Goal: Connect with others: Participate in discussion

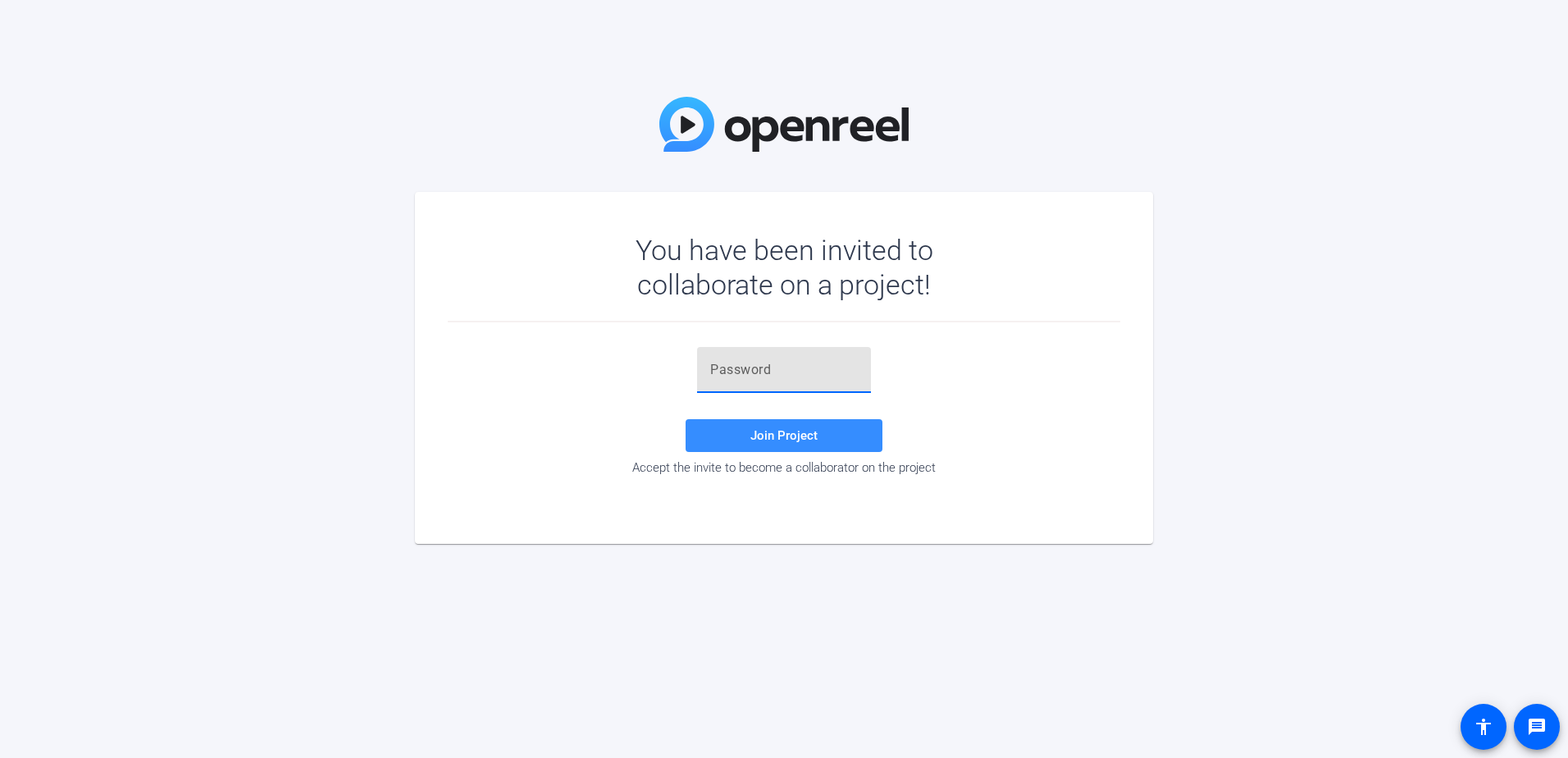
drag, startPoint x: 0, startPoint y: 0, endPoint x: 768, endPoint y: 366, distance: 850.8
click at [768, 366] on input "text" at bounding box center [784, 369] width 148 height 19
paste input "mrZVeB"
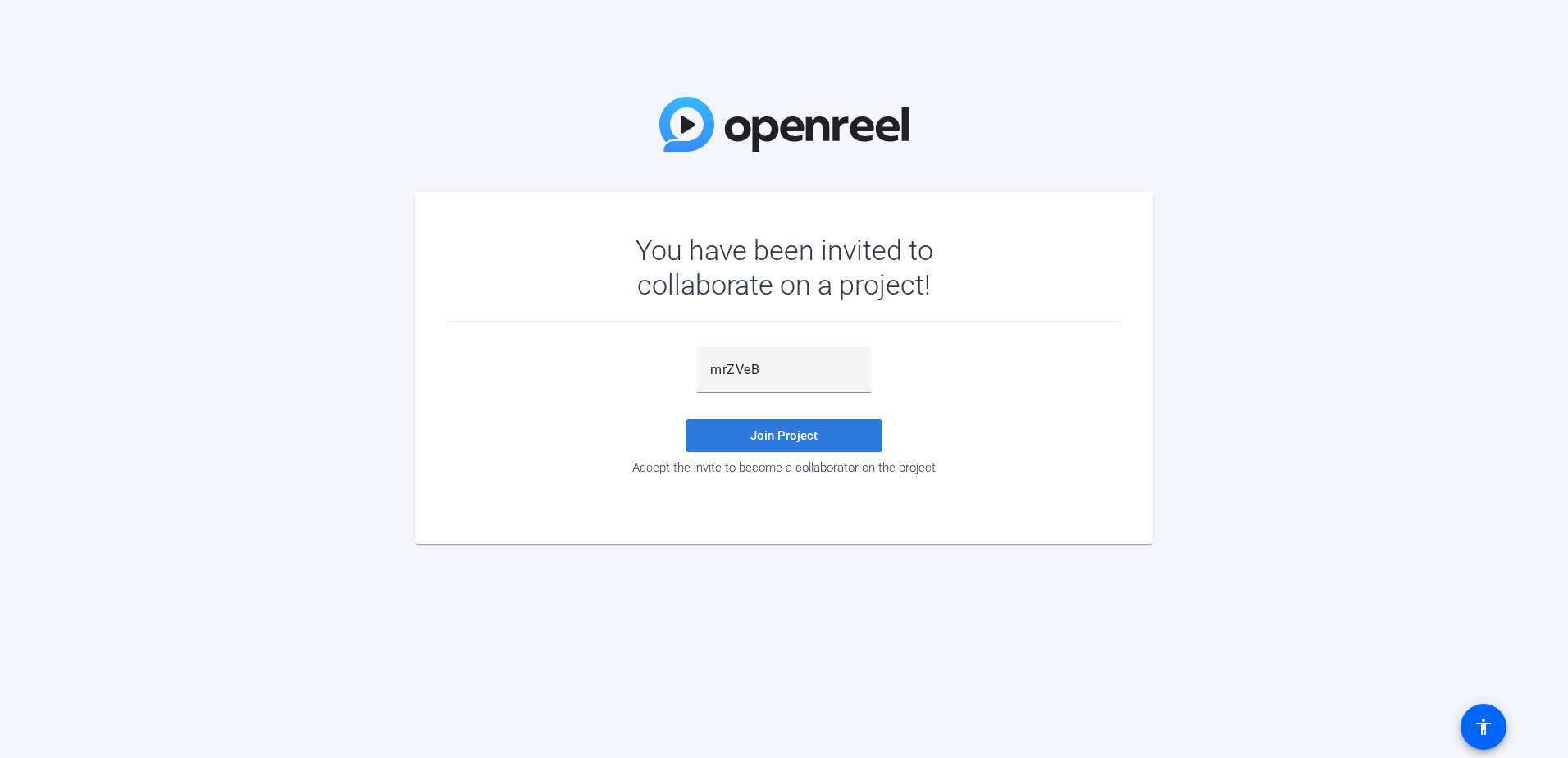
click at [762, 440] on span "Join Project" at bounding box center [784, 435] width 67 height 15
click at [772, 383] on div "mrZVeB" at bounding box center [784, 370] width 148 height 46
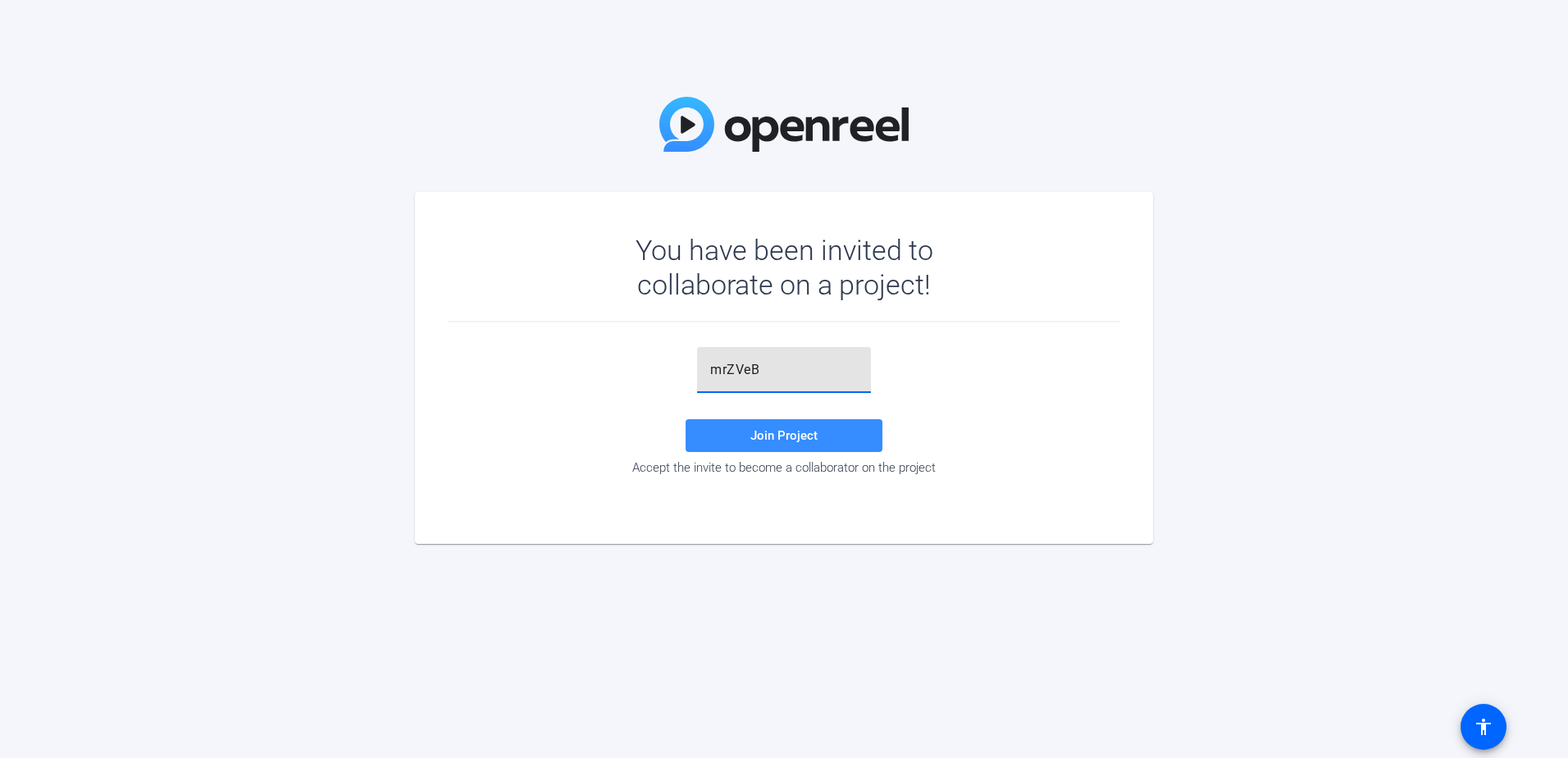
click at [711, 368] on input "mrZVeB" at bounding box center [784, 369] width 148 height 19
type input "mrZVeB"
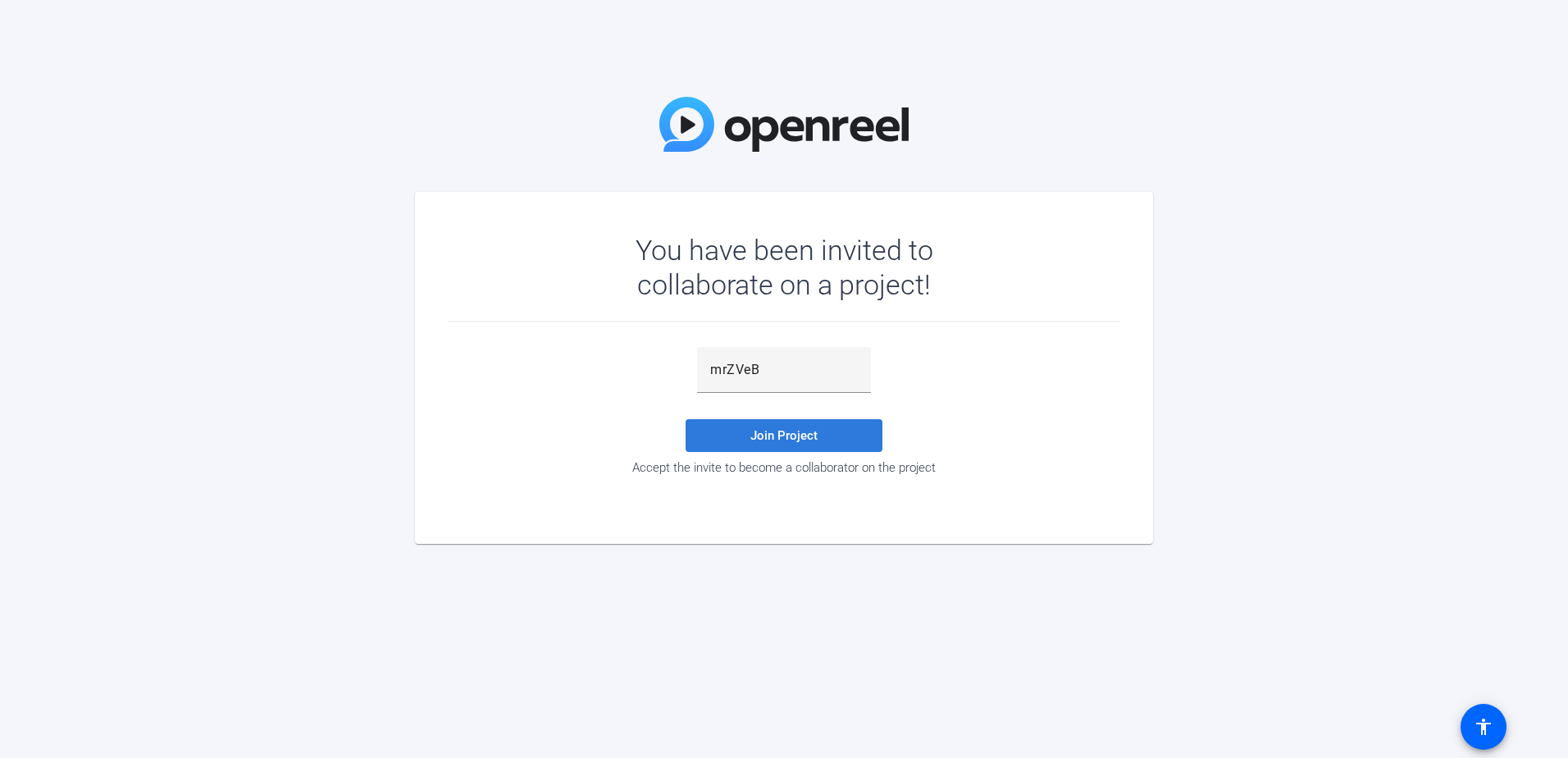
click at [746, 453] on span at bounding box center [783, 435] width 197 height 40
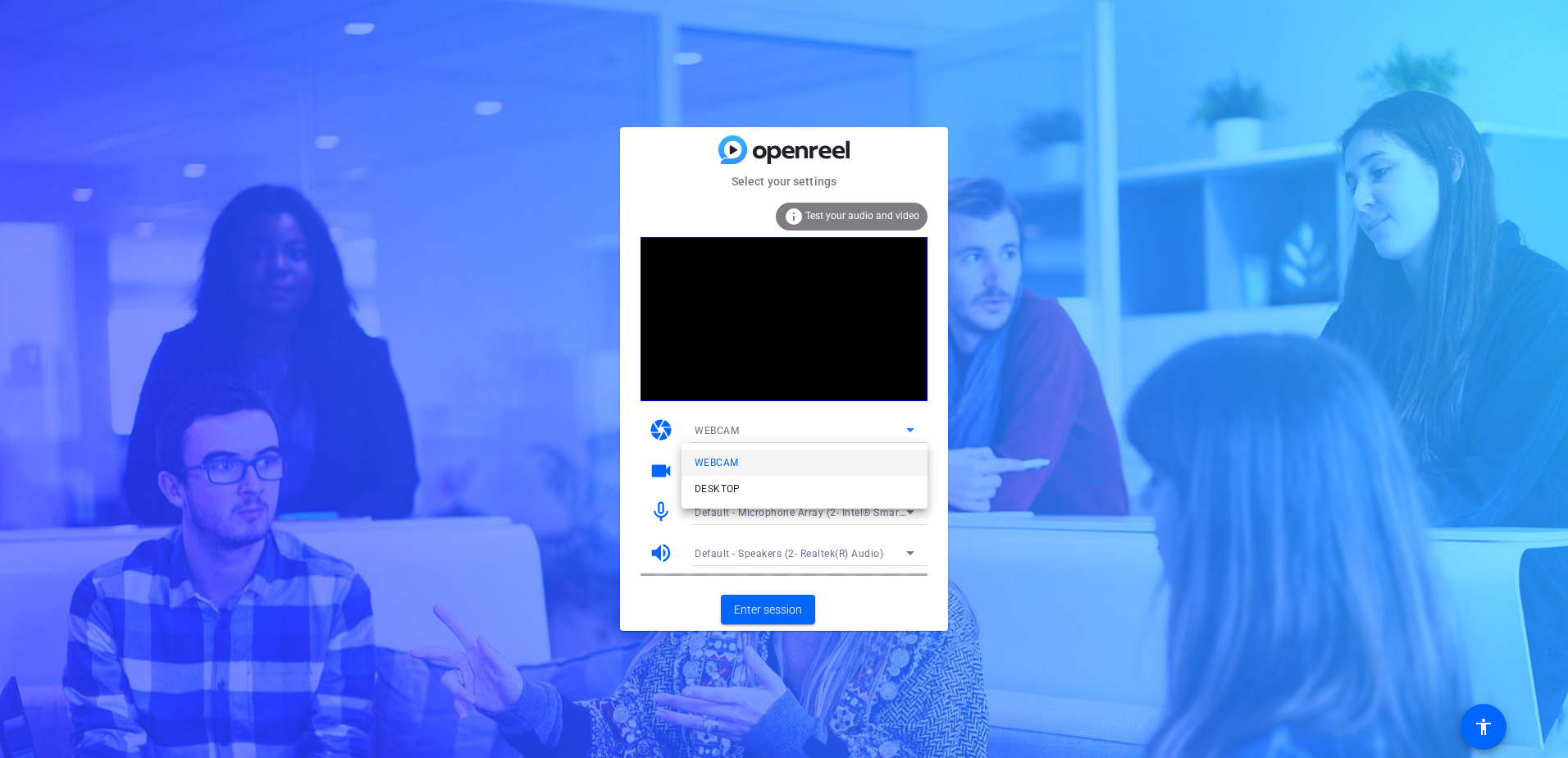
click at [720, 449] on mat-option "WEBCAM" at bounding box center [804, 462] width 246 height 26
click at [770, 613] on span "Enter session" at bounding box center [768, 609] width 68 height 18
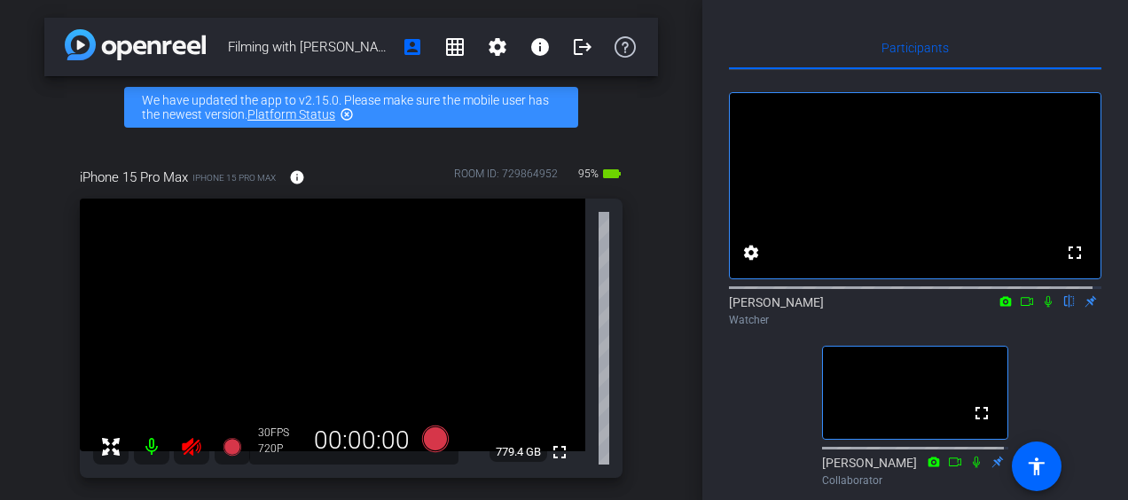
click at [188, 445] on div at bounding box center [171, 446] width 157 height 35
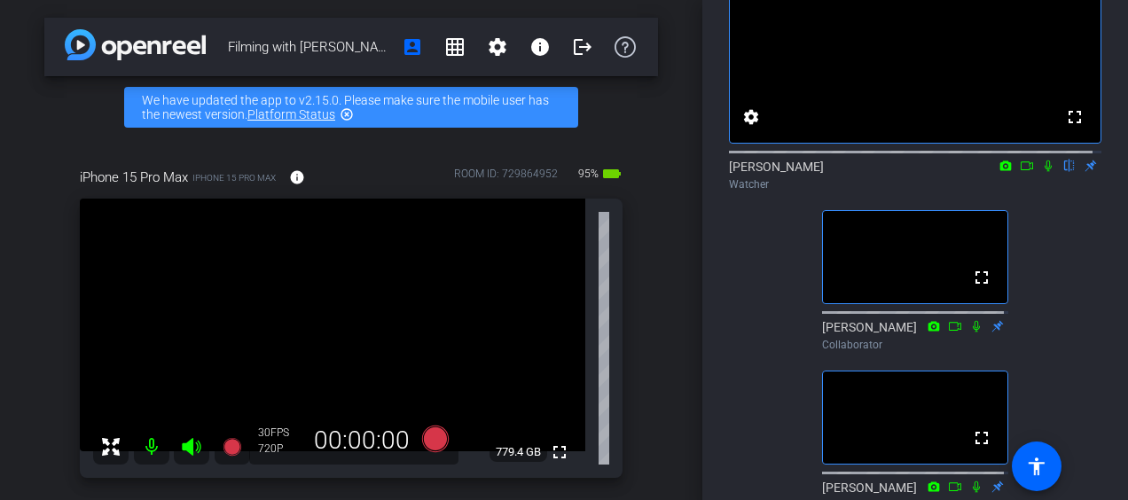
scroll to position [238, 0]
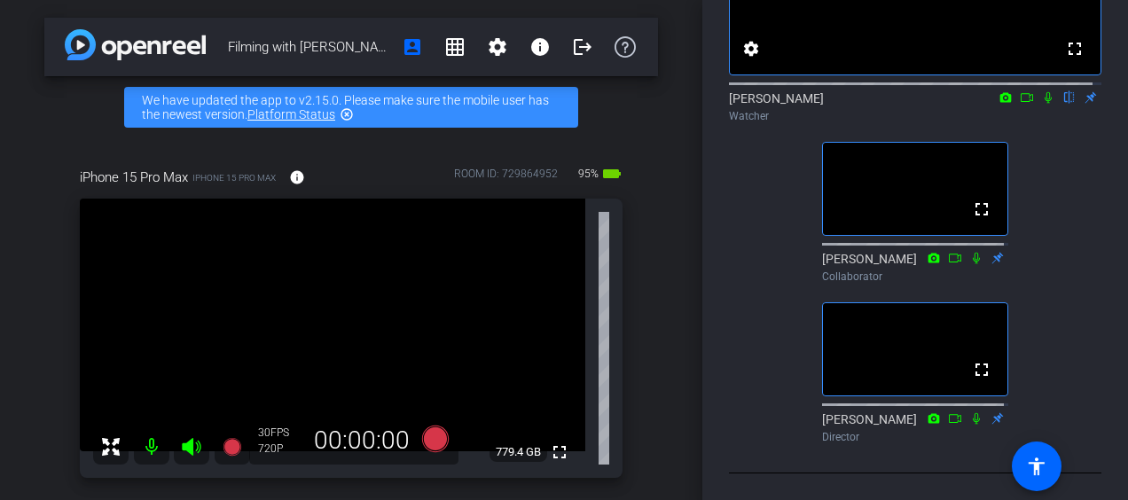
click at [1045, 92] on icon at bounding box center [1048, 98] width 7 height 12
click at [348, 115] on mat-icon "highlight_off" at bounding box center [347, 114] width 14 height 14
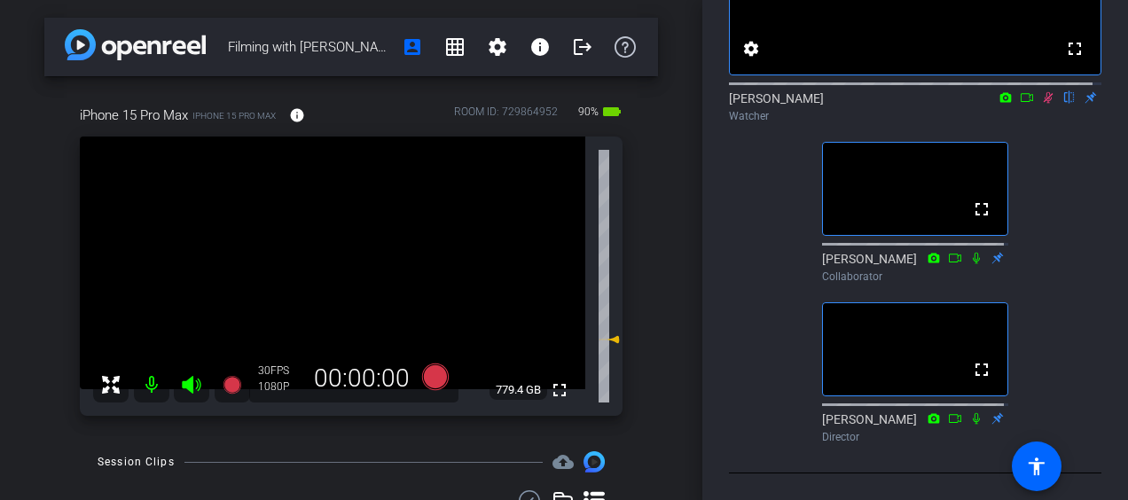
click at [1044, 92] on icon at bounding box center [1049, 98] width 10 height 12
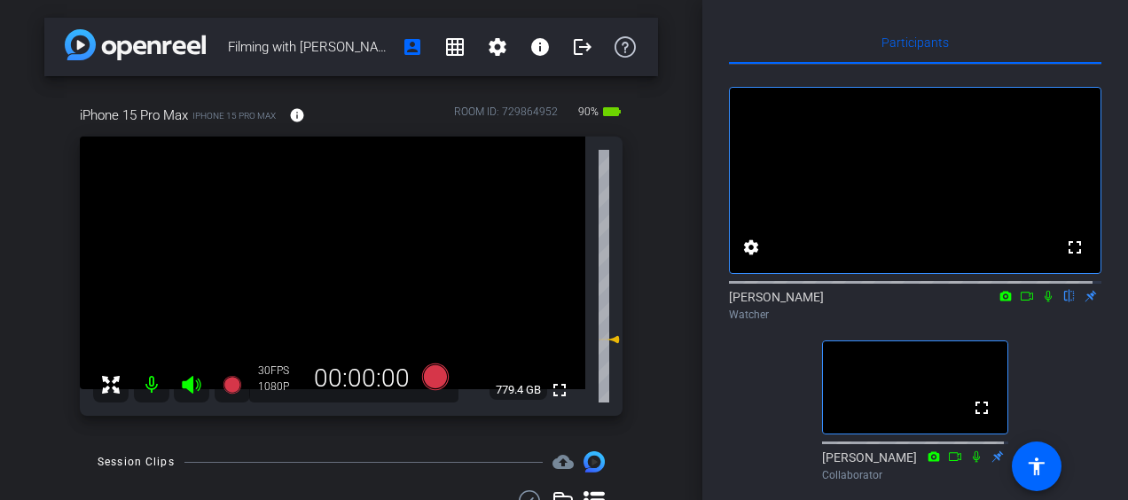
scroll to position [4, 0]
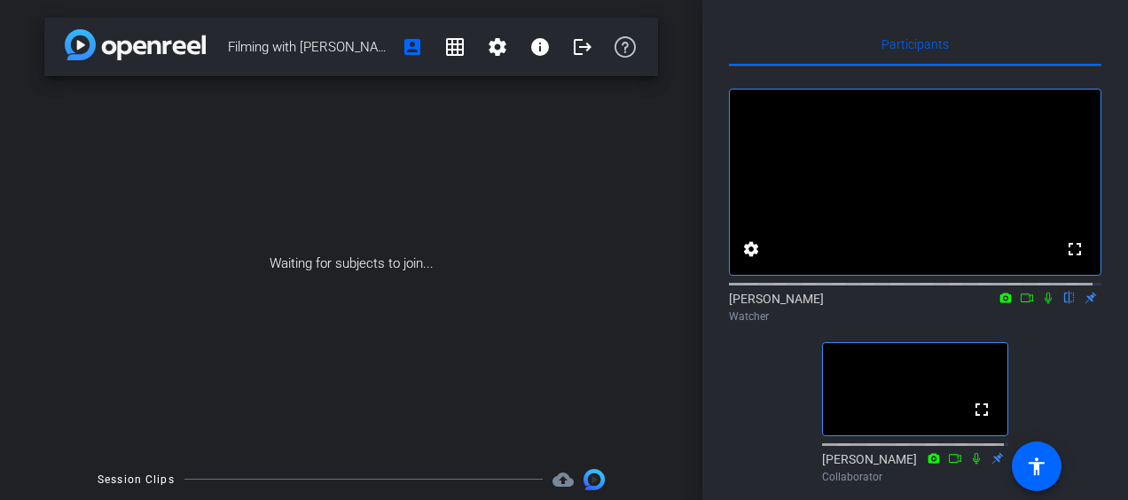
click at [1041, 304] on icon at bounding box center [1048, 298] width 14 height 12
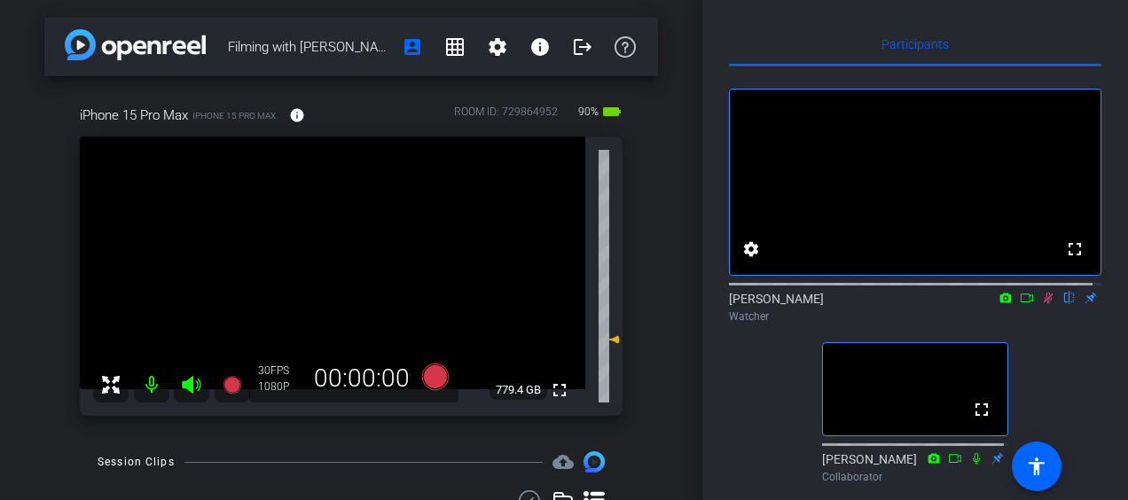
click at [1044, 304] on icon at bounding box center [1049, 299] width 10 height 12
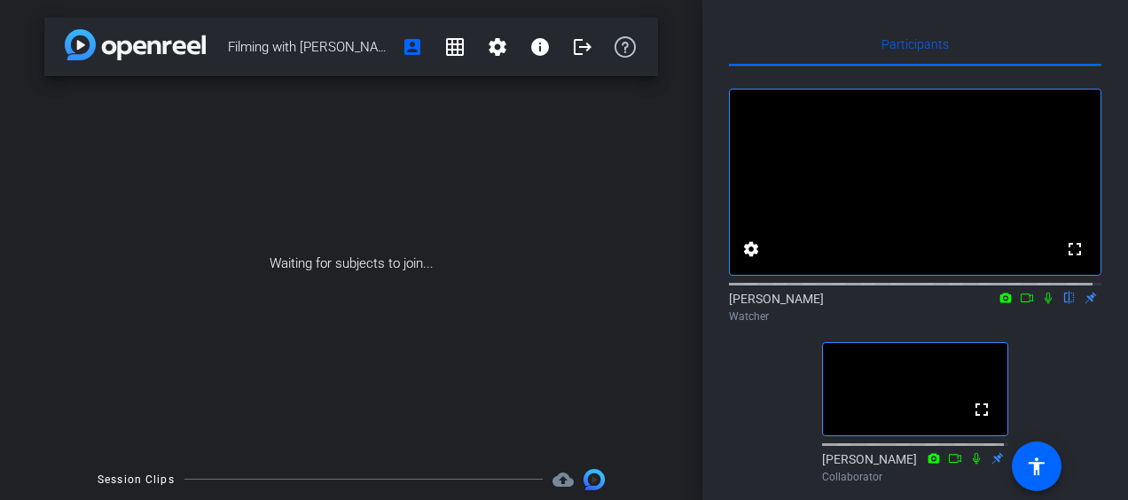
click at [1045, 304] on icon at bounding box center [1048, 299] width 7 height 12
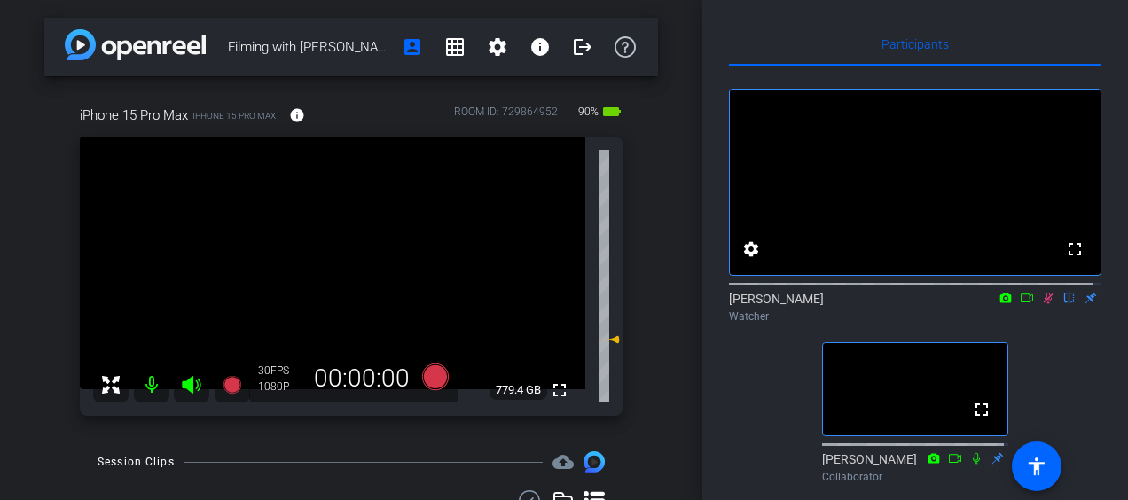
click at [1044, 304] on icon at bounding box center [1049, 299] width 10 height 12
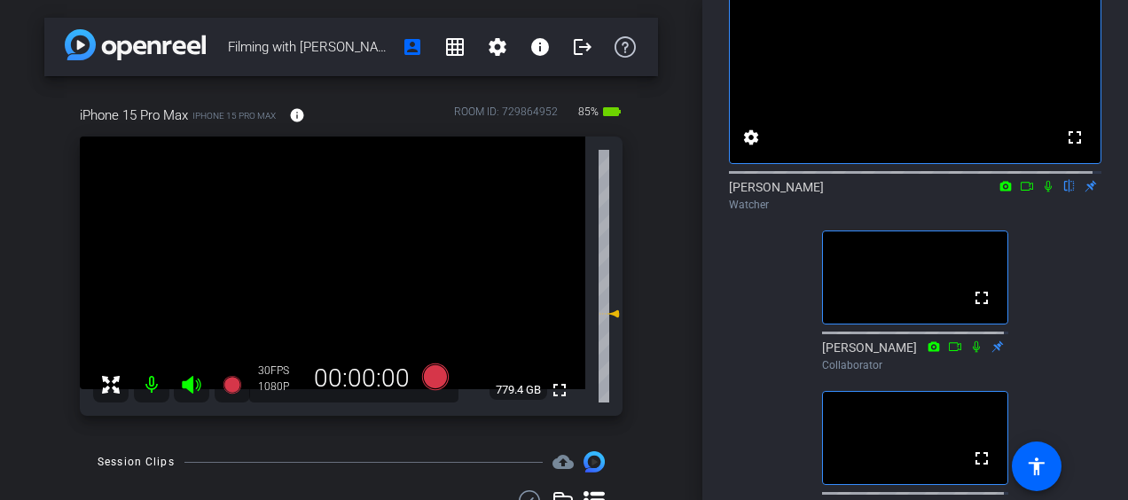
scroll to position [112, 0]
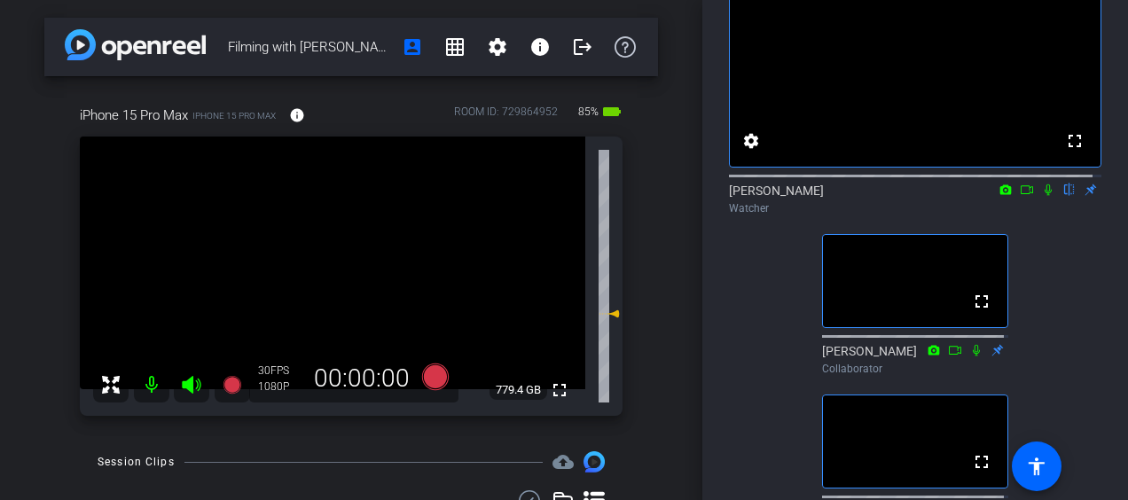
click at [1045, 196] on icon at bounding box center [1048, 190] width 7 height 12
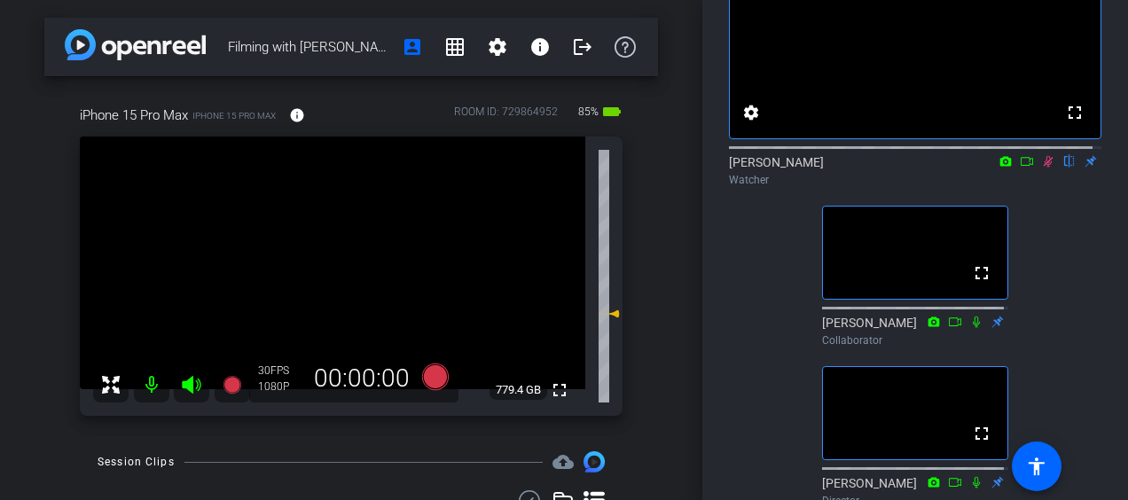
scroll to position [138, 0]
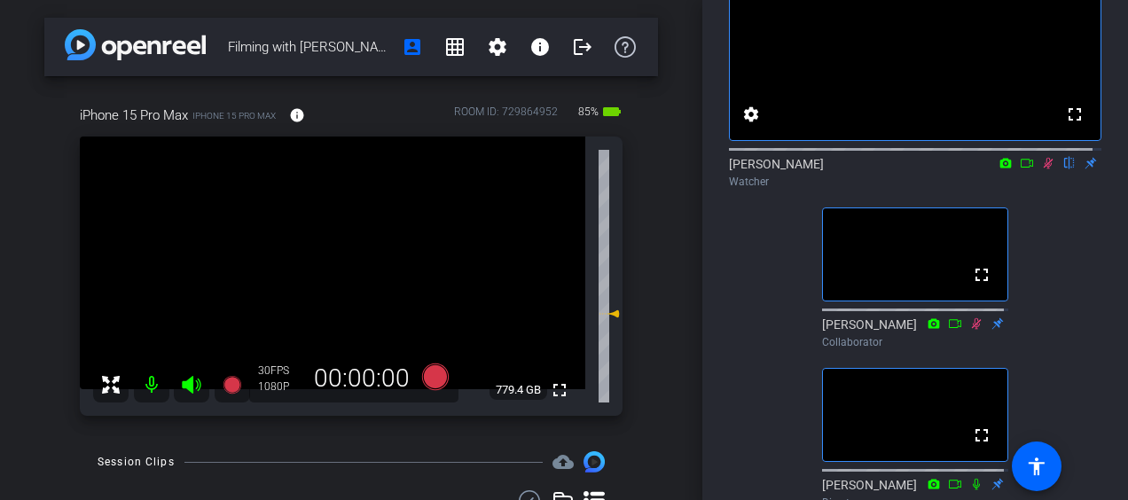
click at [1044, 169] on icon at bounding box center [1049, 164] width 10 height 12
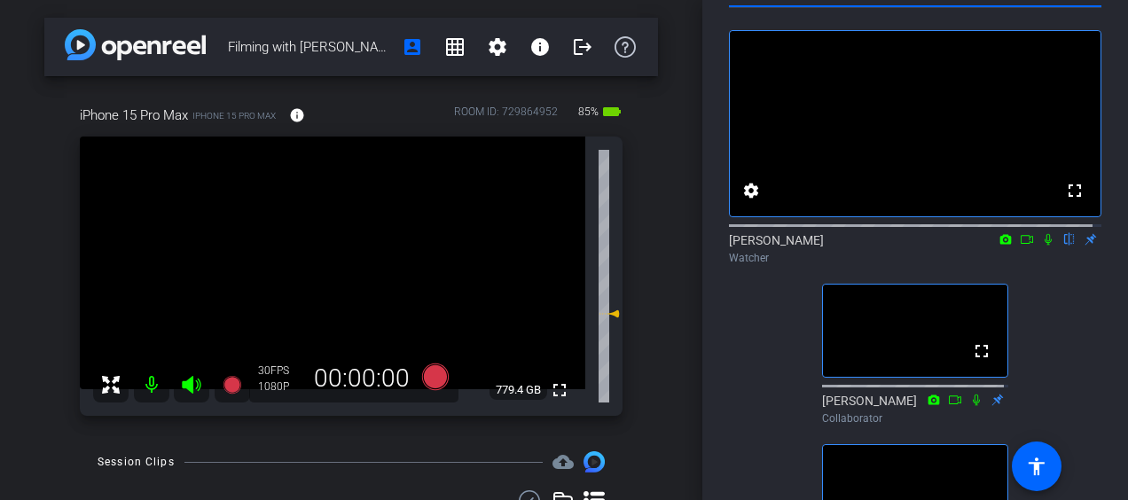
scroll to position [101, 0]
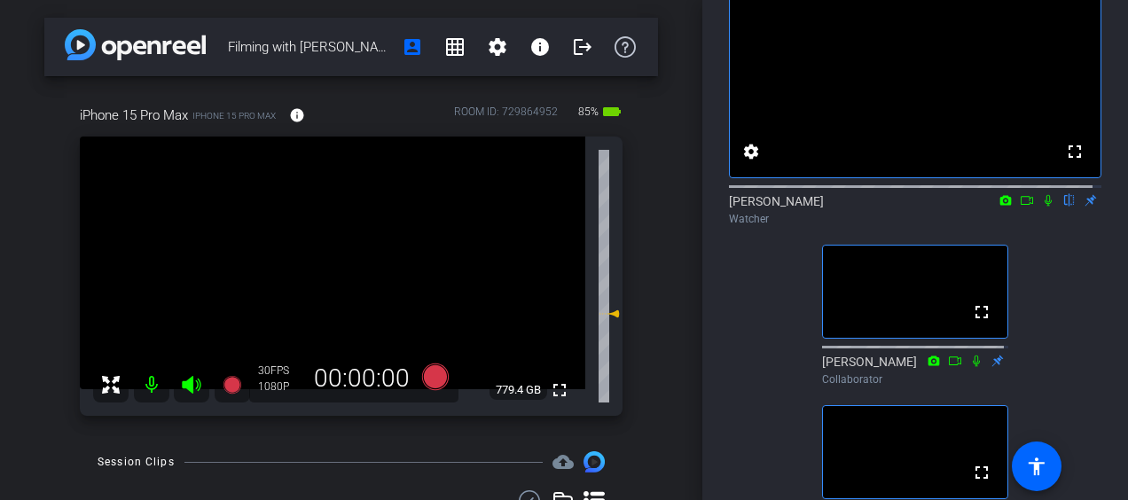
click at [969, 367] on icon at bounding box center [976, 361] width 14 height 12
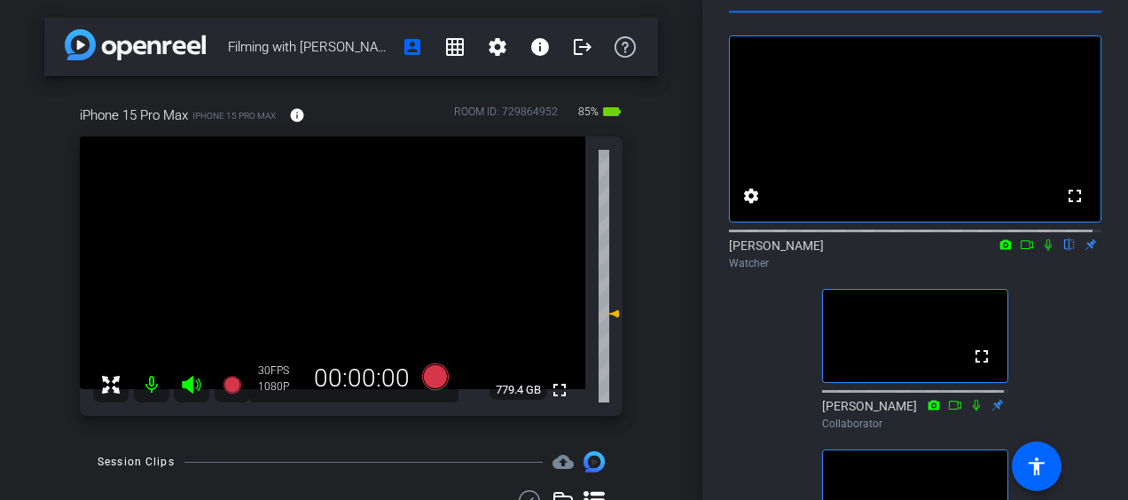
scroll to position [37, 0]
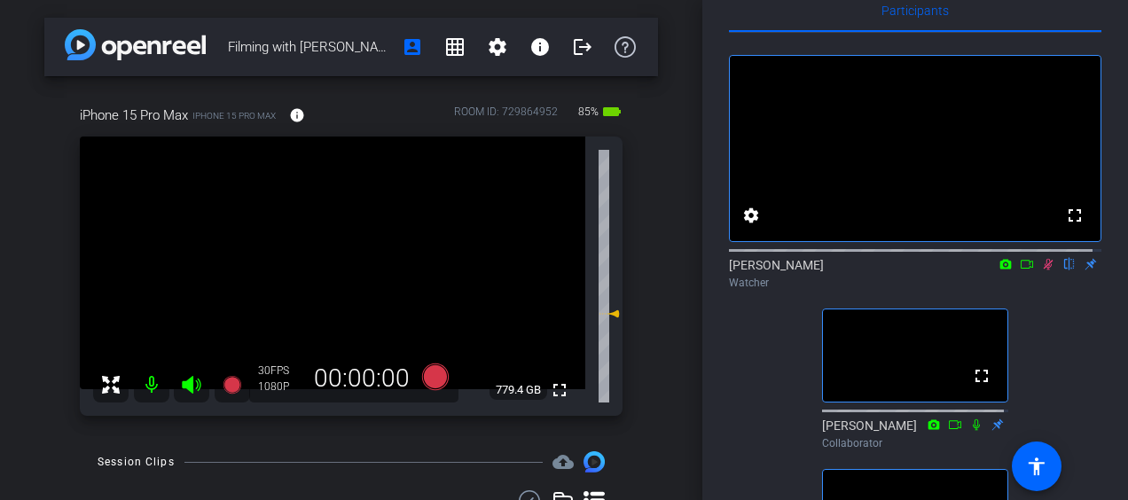
click at [1041, 271] on icon at bounding box center [1048, 264] width 14 height 12
click at [1044, 271] on icon at bounding box center [1049, 265] width 10 height 12
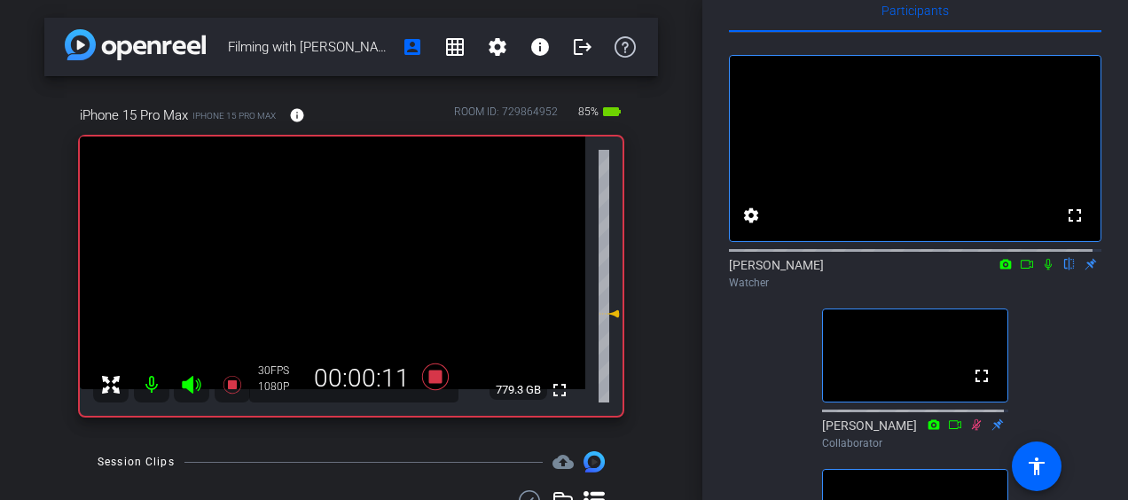
click at [1041, 271] on icon at bounding box center [1048, 264] width 14 height 12
click at [1045, 271] on icon at bounding box center [1048, 265] width 7 height 12
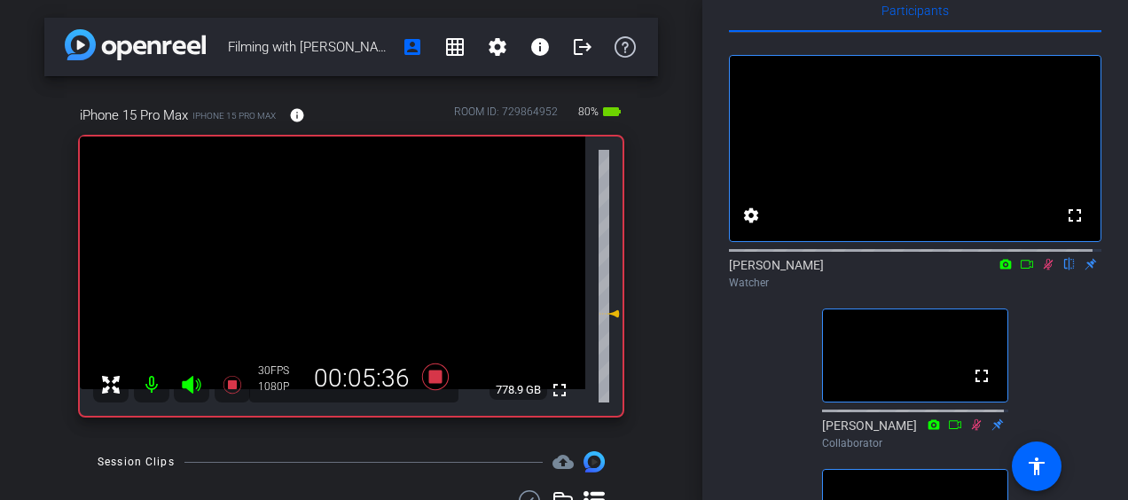
click at [1041, 271] on icon at bounding box center [1048, 264] width 14 height 12
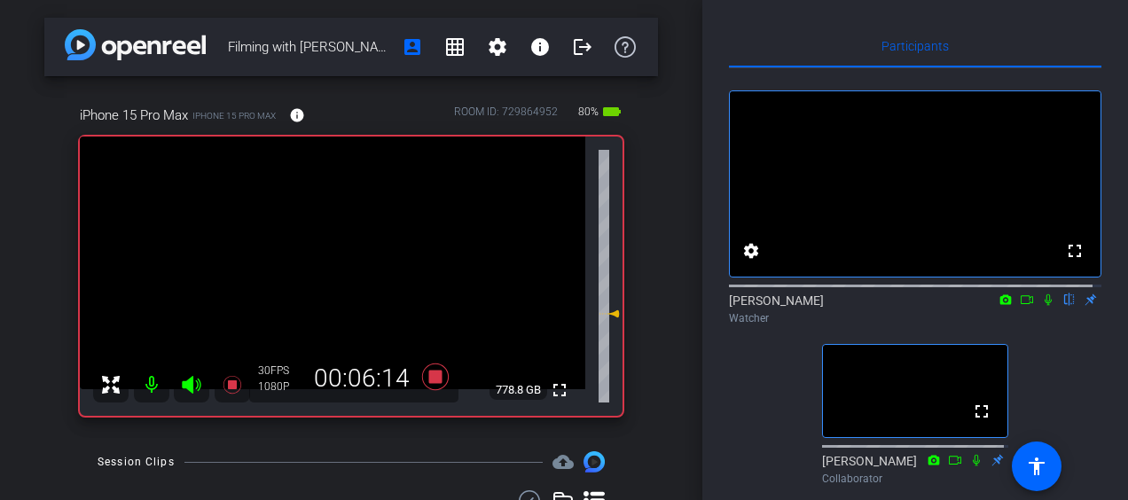
scroll to position [0, 0]
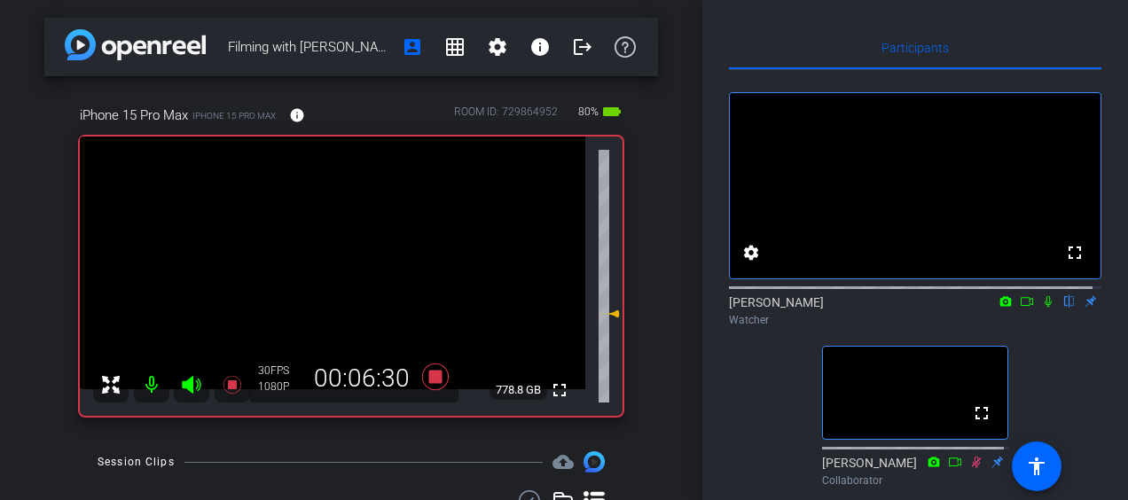
click at [1045, 308] on icon at bounding box center [1048, 302] width 7 height 12
click at [1044, 308] on icon at bounding box center [1049, 302] width 10 height 12
click at [1041, 308] on icon at bounding box center [1048, 301] width 14 height 12
click at [1044, 308] on icon at bounding box center [1049, 302] width 10 height 12
click at [1041, 308] on icon at bounding box center [1048, 301] width 14 height 12
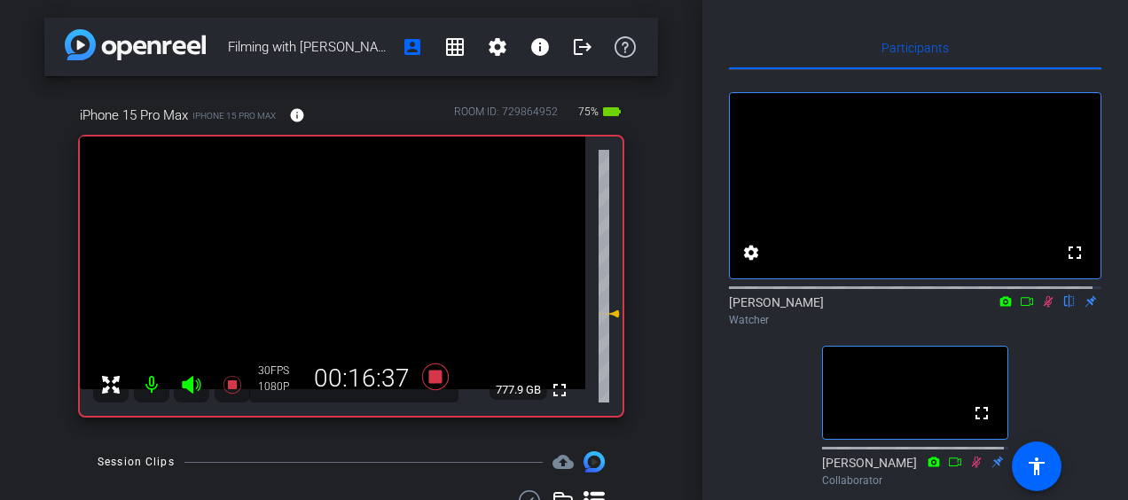
click at [1041, 308] on icon at bounding box center [1048, 301] width 14 height 12
click at [1038, 310] on mat-icon at bounding box center [1048, 302] width 21 height 16
click at [1044, 308] on icon at bounding box center [1049, 302] width 10 height 12
click at [1045, 308] on icon at bounding box center [1048, 302] width 7 height 12
click at [1041, 308] on icon at bounding box center [1048, 301] width 14 height 12
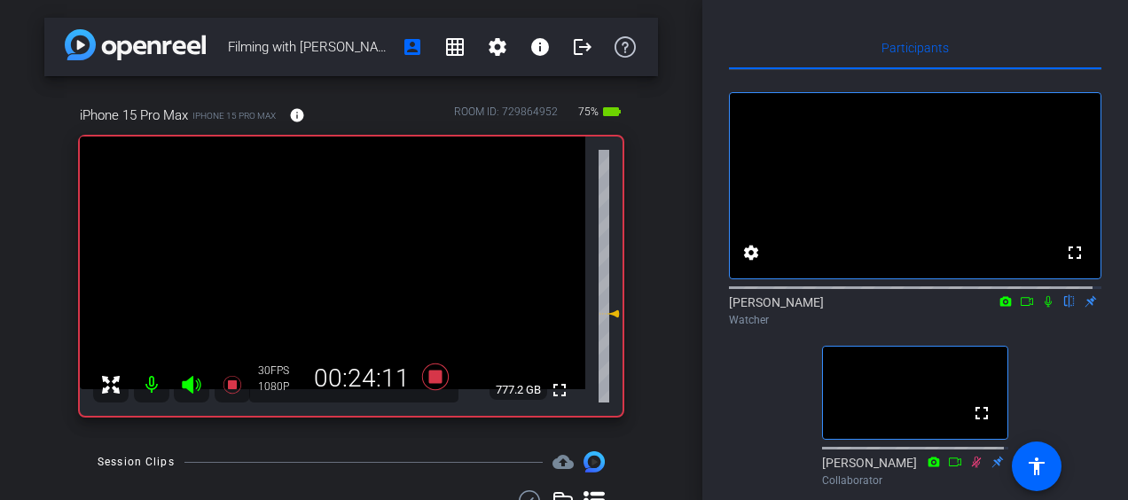
click at [1045, 308] on icon at bounding box center [1048, 302] width 7 height 12
click at [1041, 308] on icon at bounding box center [1048, 301] width 14 height 12
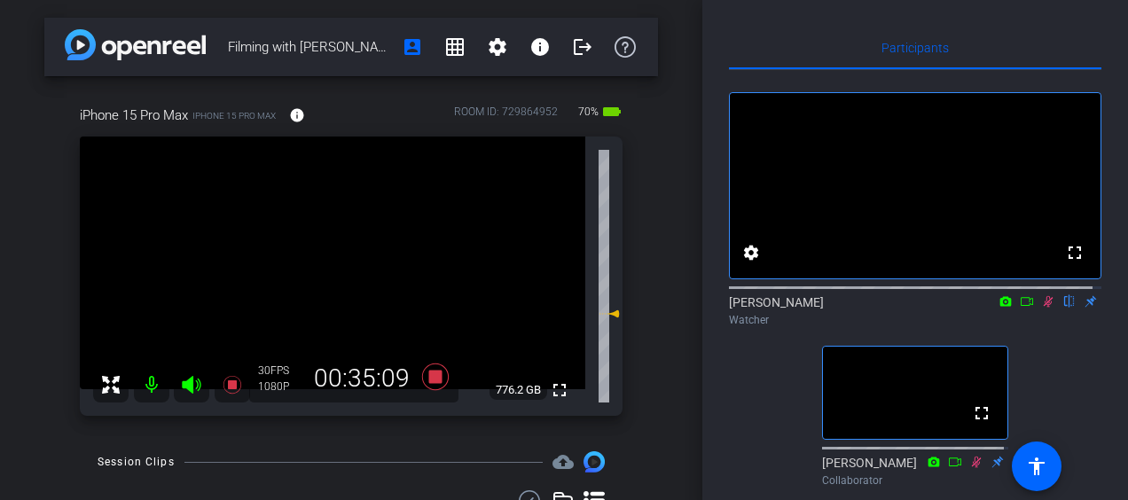
click at [1041, 308] on icon at bounding box center [1048, 301] width 14 height 12
click at [1045, 308] on icon at bounding box center [1048, 302] width 7 height 12
click at [1044, 308] on icon at bounding box center [1049, 302] width 10 height 12
click at [1041, 308] on icon at bounding box center [1048, 301] width 14 height 12
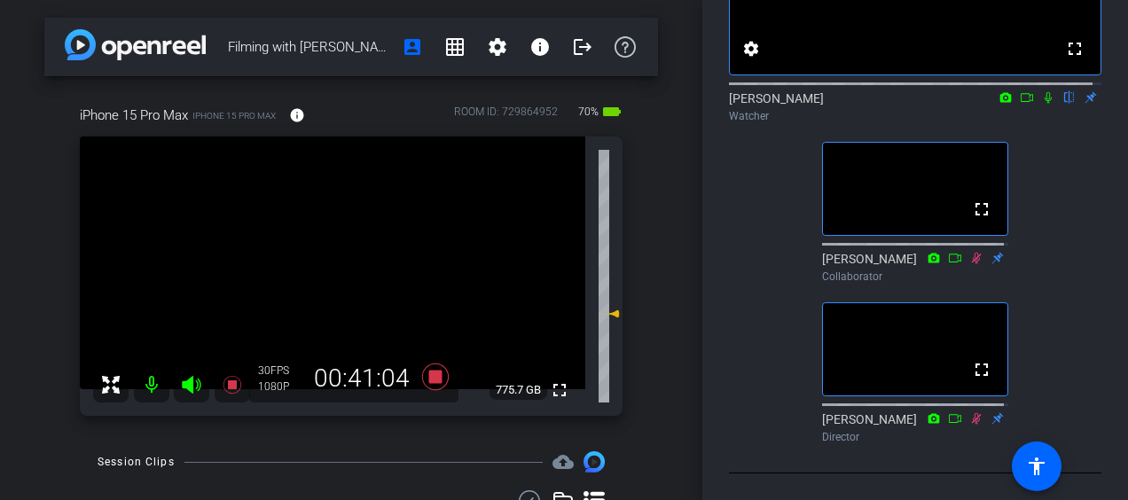
scroll to position [238, 0]
click at [1045, 92] on icon at bounding box center [1048, 98] width 7 height 12
click at [1044, 91] on icon at bounding box center [1048, 97] width 14 height 12
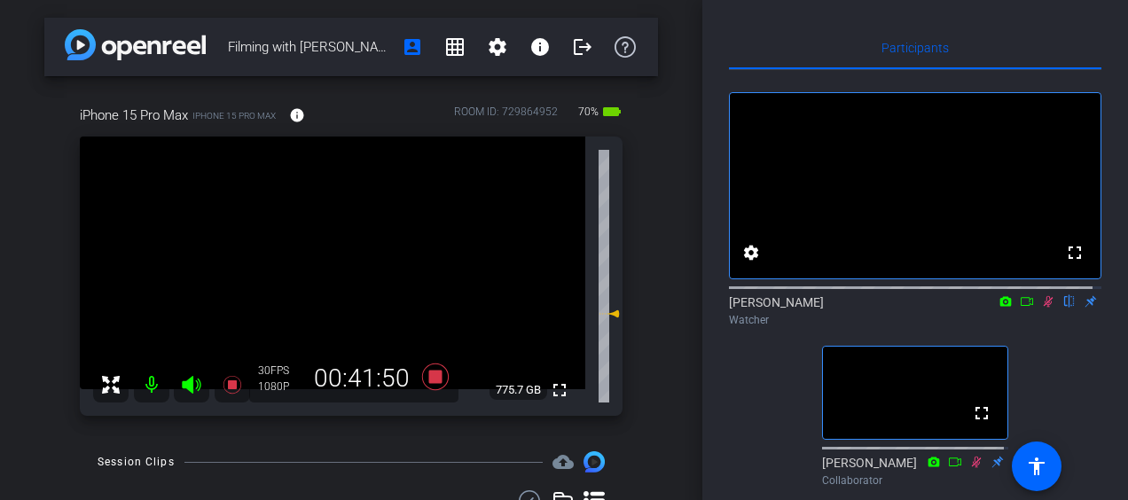
click at [1041, 308] on icon at bounding box center [1048, 301] width 14 height 12
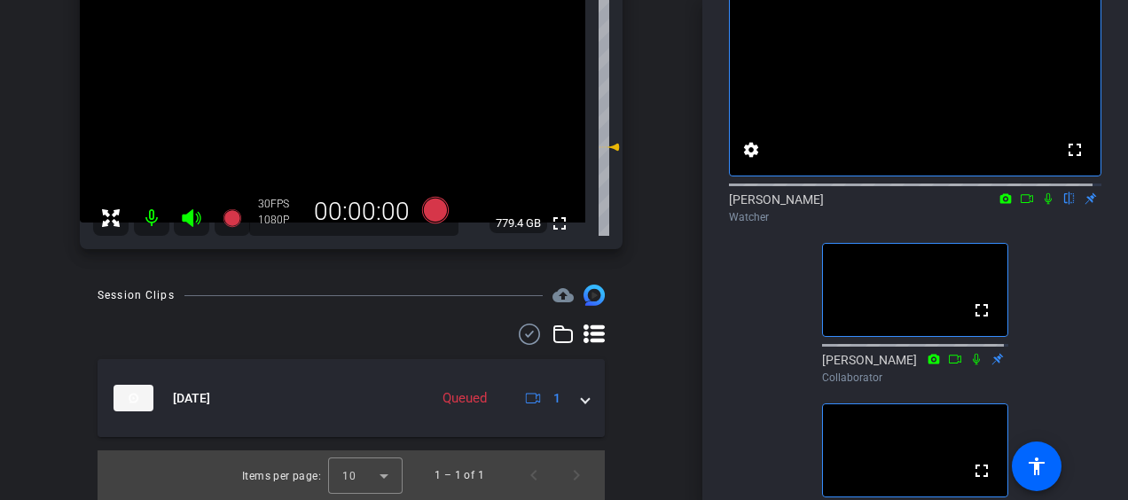
scroll to position [103, 0]
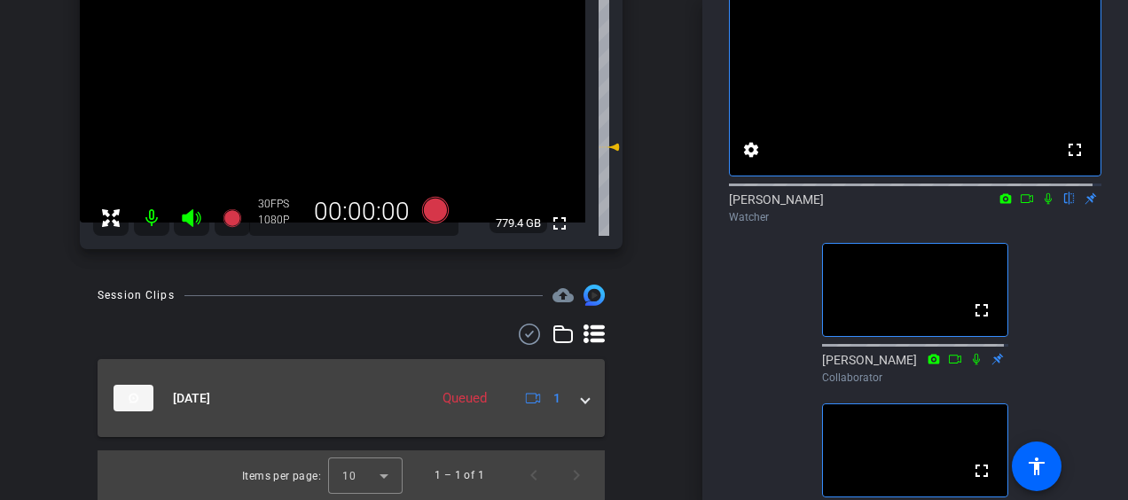
click at [582, 397] on span at bounding box center [585, 398] width 7 height 19
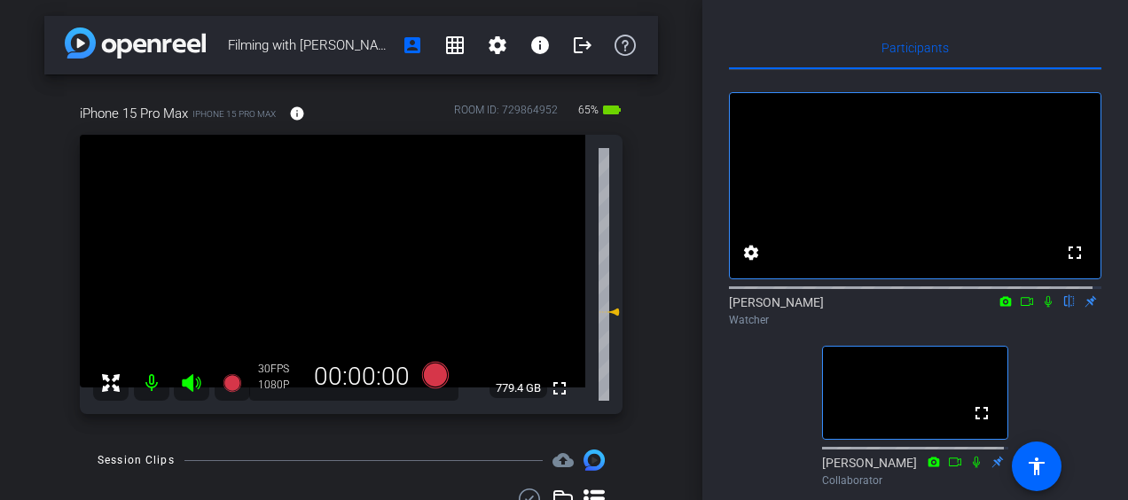
scroll to position [0, 0]
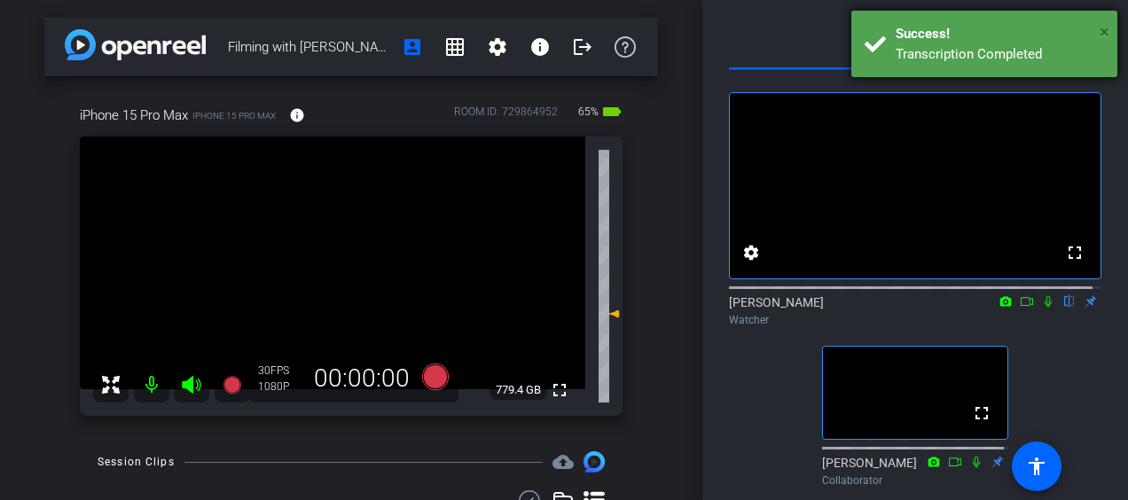
click at [1107, 31] on span "×" at bounding box center [1105, 31] width 10 height 21
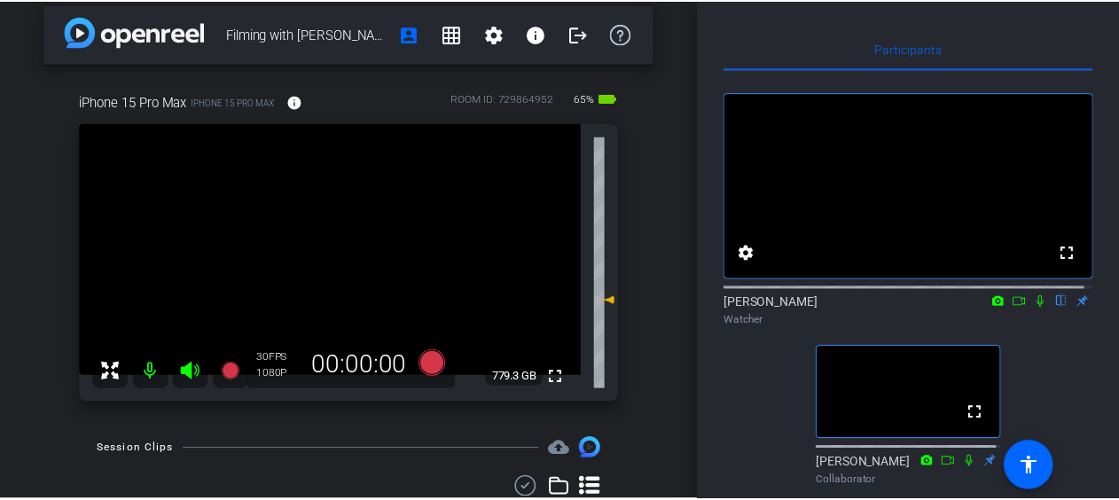
scroll to position [15, 0]
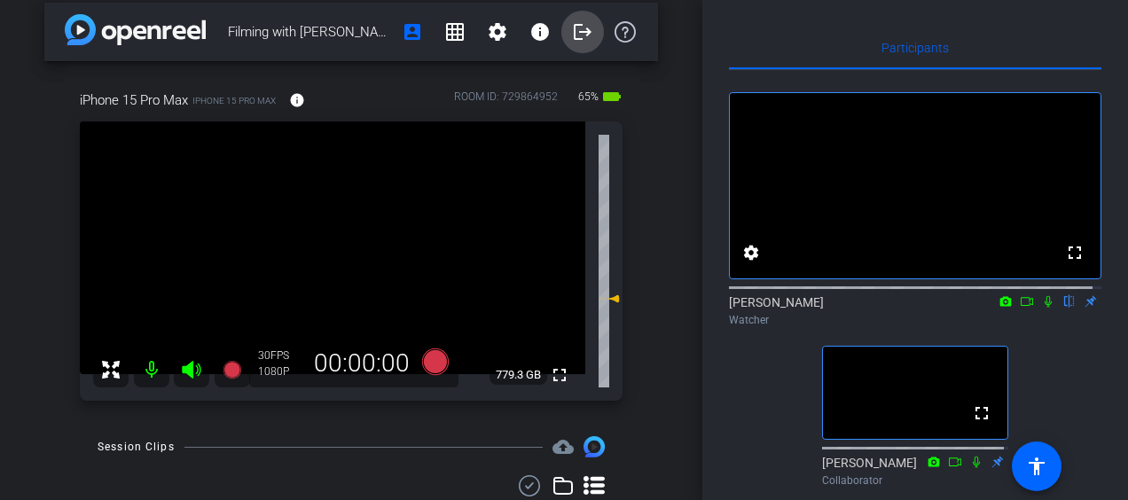
click at [578, 31] on mat-icon "logout" at bounding box center [582, 31] width 21 height 21
